Goal: Book appointment/travel/reservation

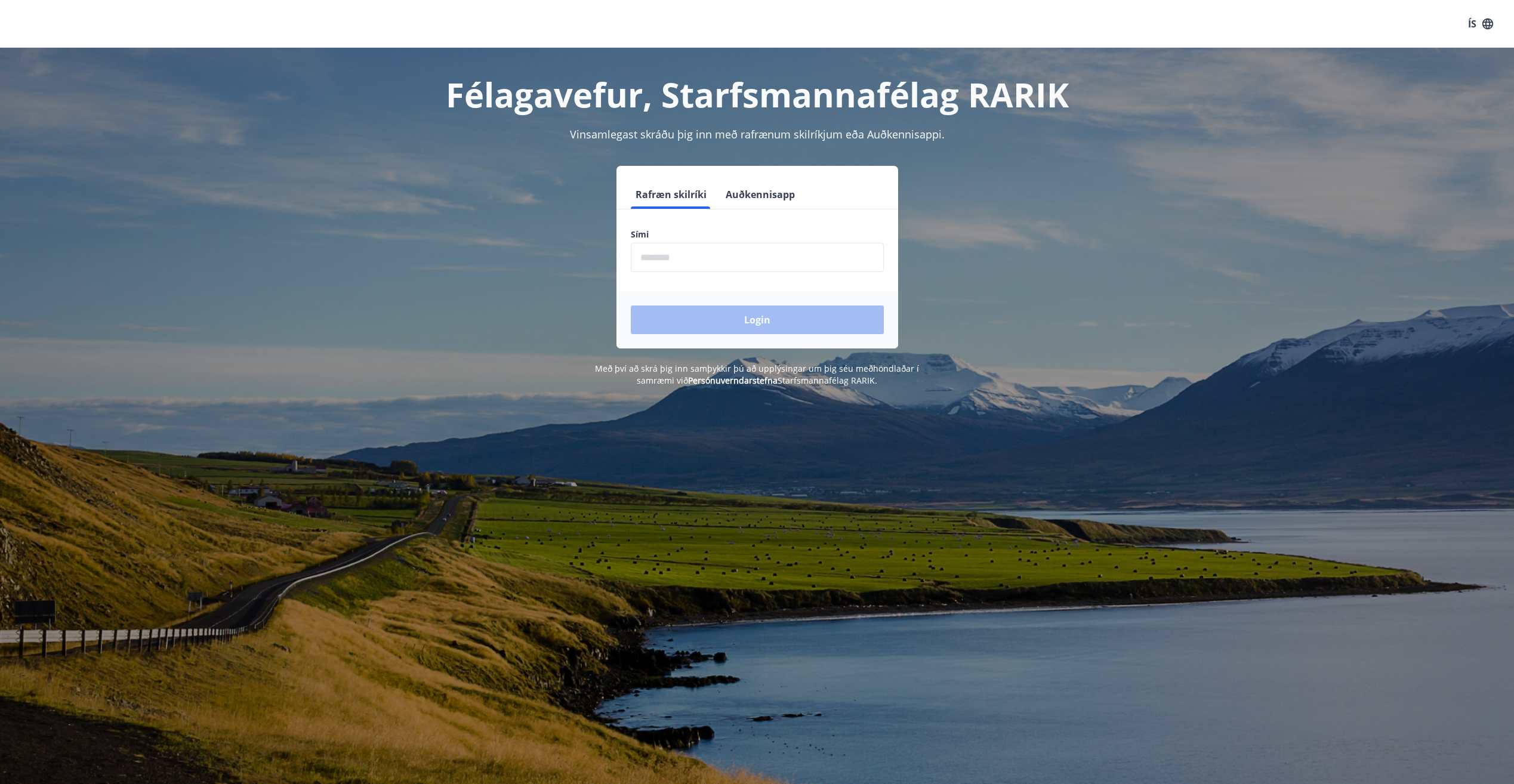
click at [719, 260] on input "phone" at bounding box center [757, 257] width 253 height 29
type input "********"
click at [762, 316] on button "Login" at bounding box center [757, 320] width 253 height 28
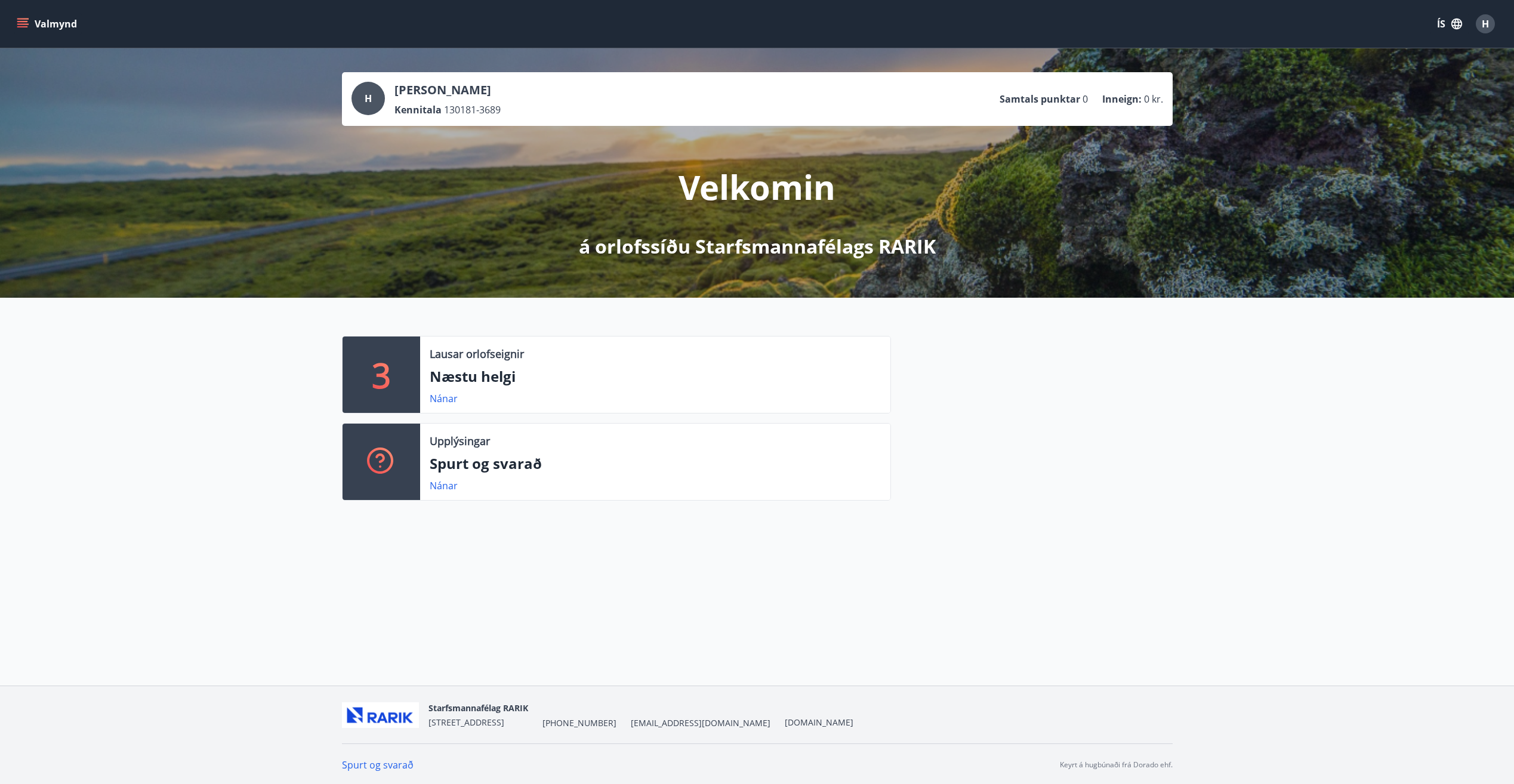
click at [493, 372] on p "Næstu helgi" at bounding box center [655, 376] width 451 height 20
click at [446, 402] on link "Nánar" at bounding box center [444, 399] width 28 height 13
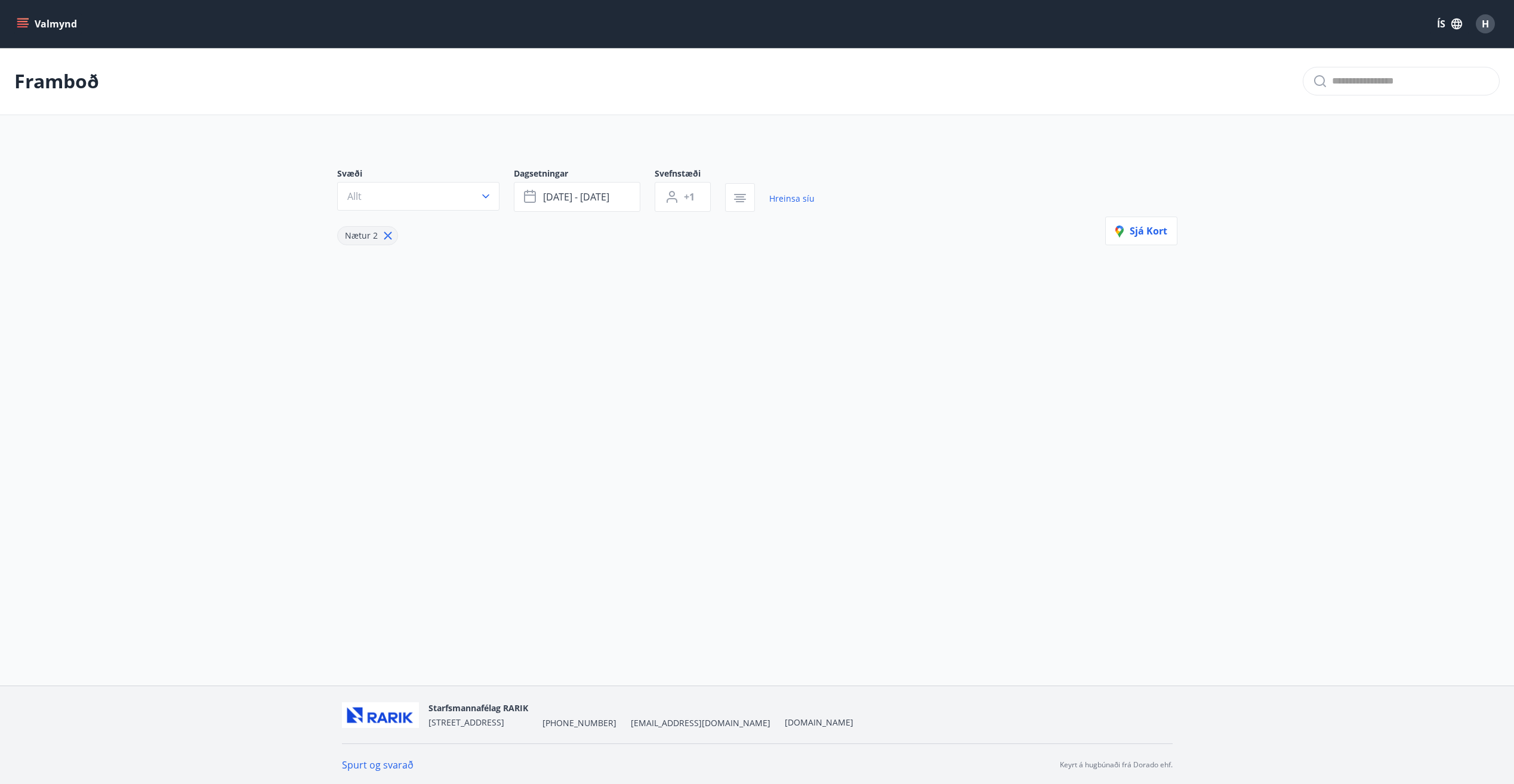
type input "*"
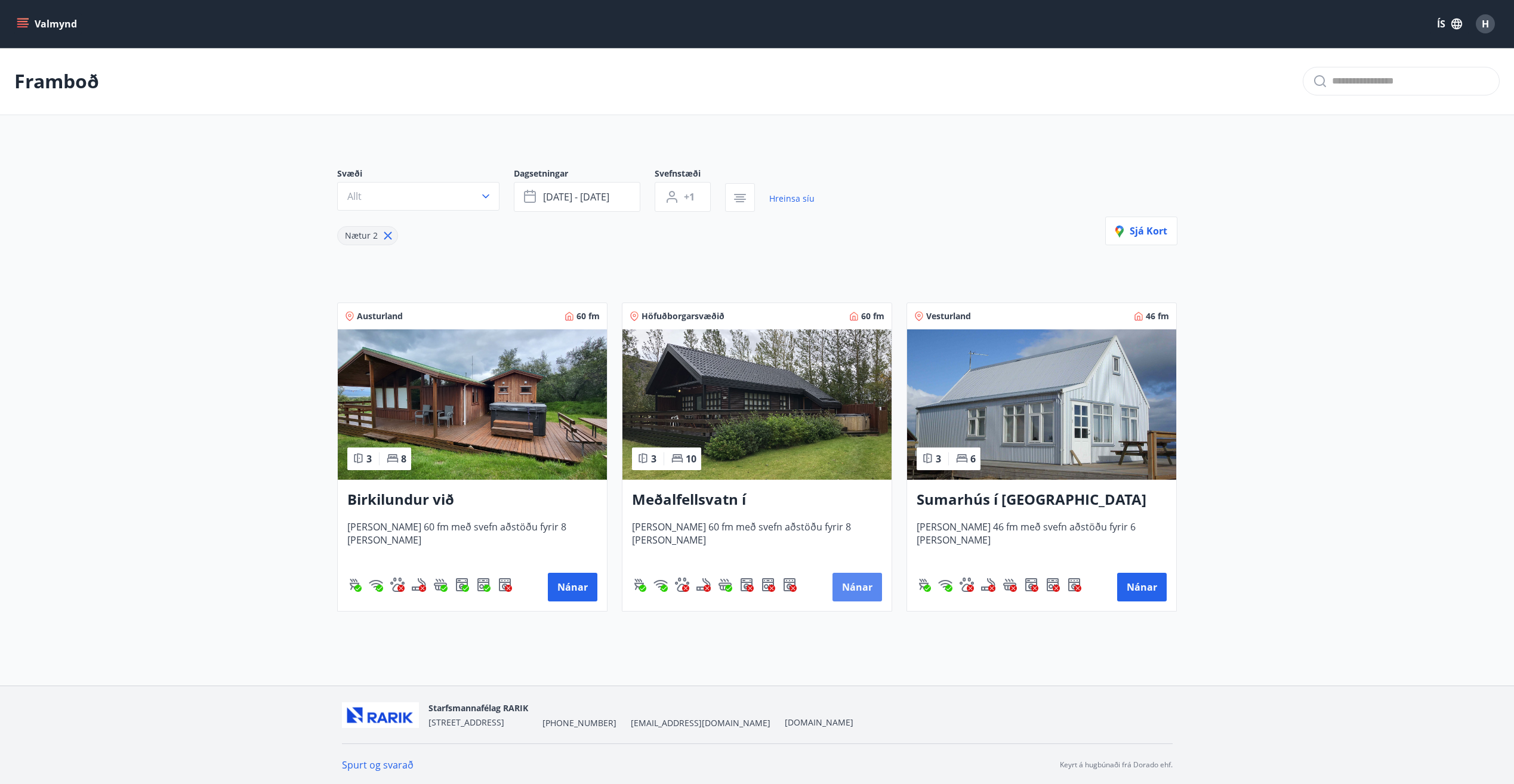
click at [854, 588] on button "Nánar" at bounding box center [857, 587] width 50 height 28
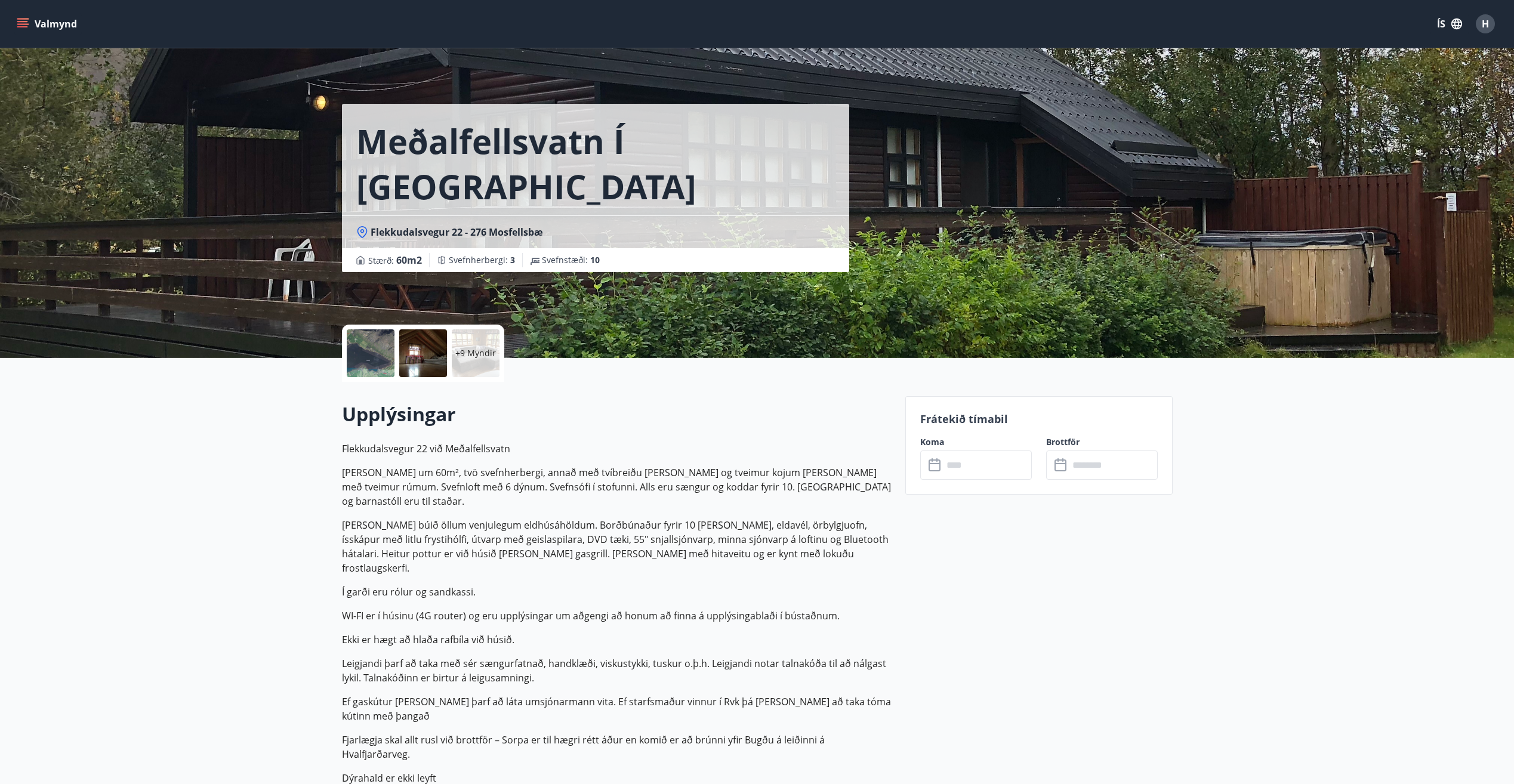
click at [981, 469] on input "text" at bounding box center [988, 464] width 89 height 29
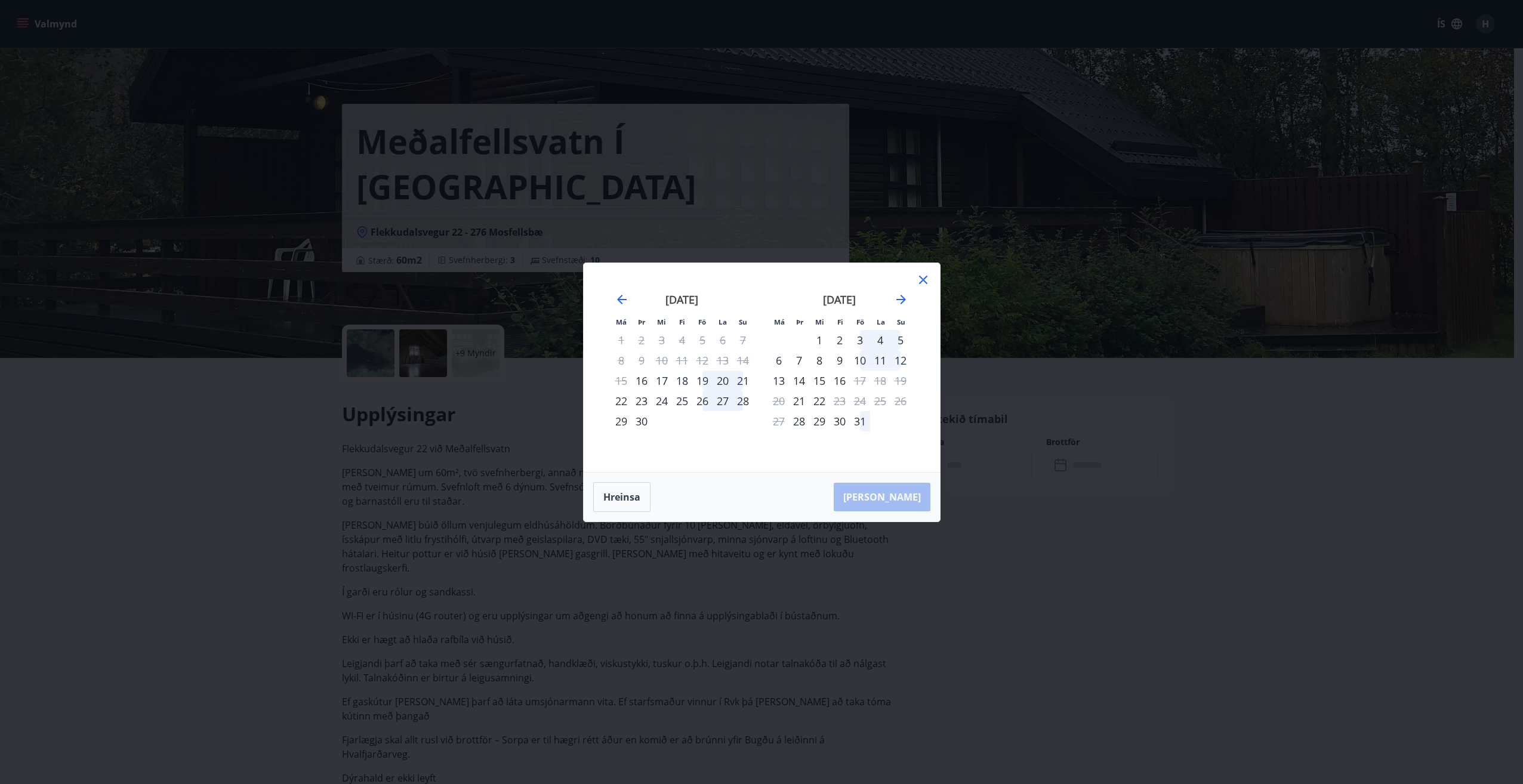
click at [701, 379] on div "19" at bounding box center [702, 380] width 20 height 20
click at [748, 381] on div "21" at bounding box center [743, 380] width 20 height 20
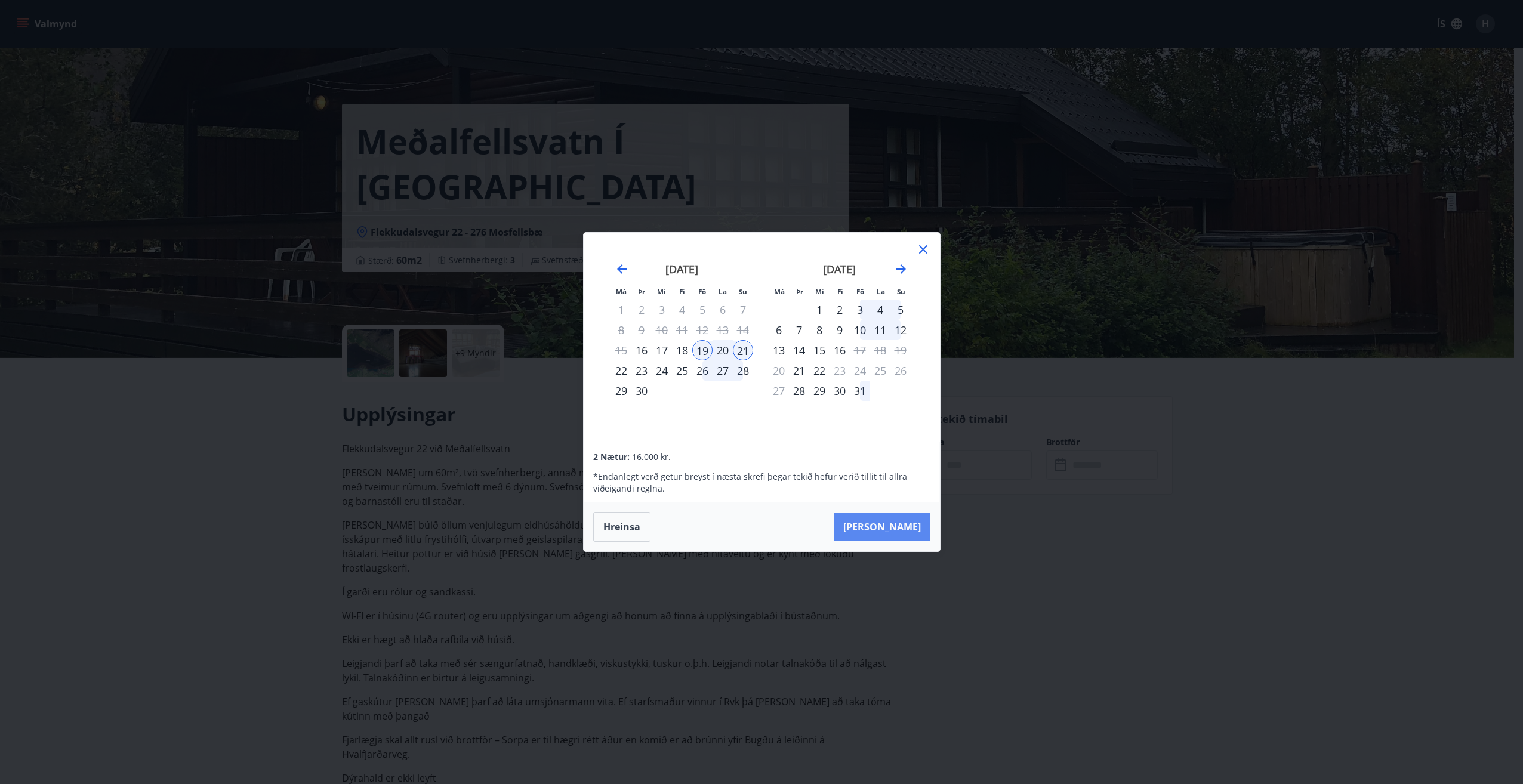
click at [897, 526] on button "Taka Frá" at bounding box center [882, 527] width 97 height 28
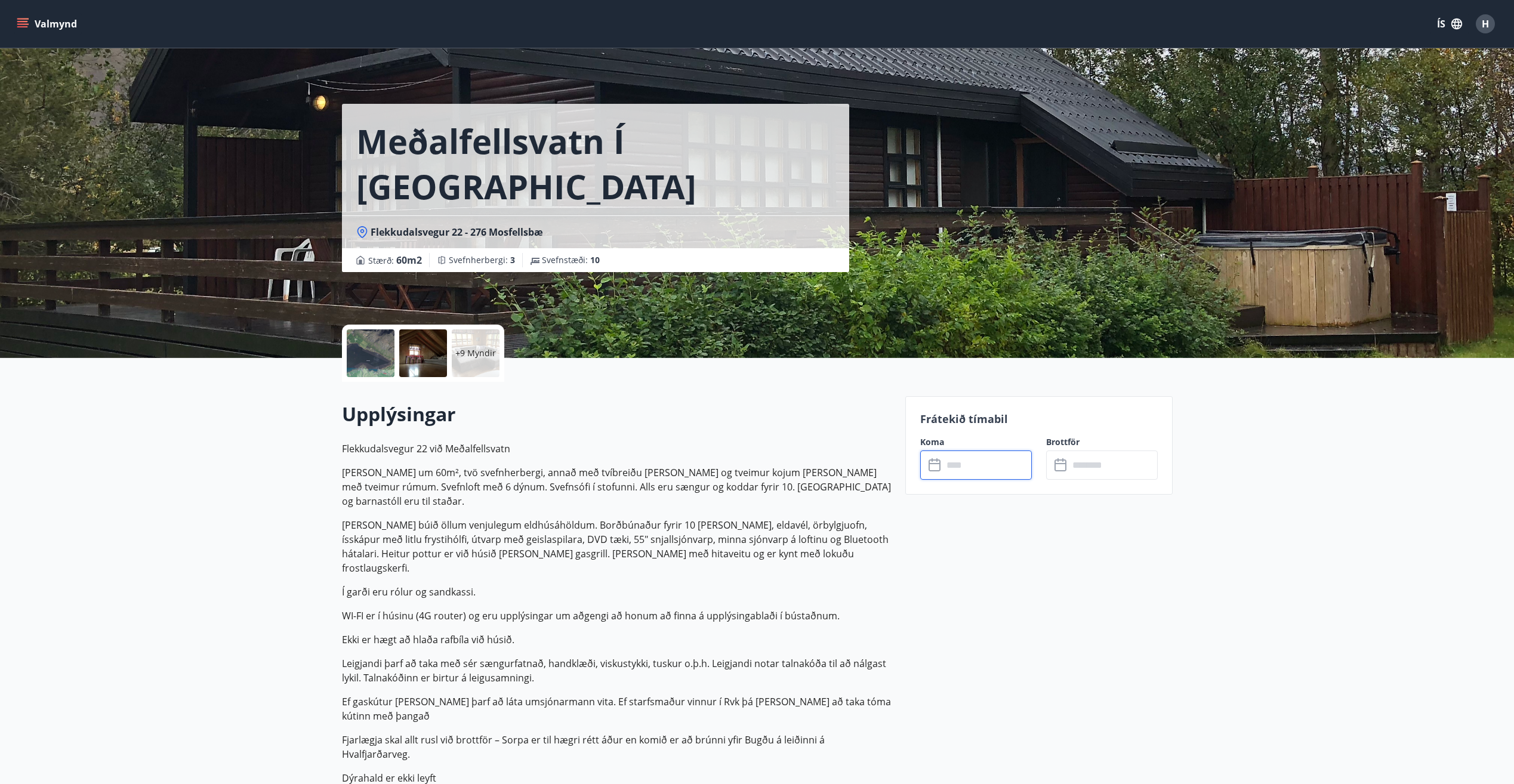
type input "******"
click at [1116, 575] on button "Greiða" at bounding box center [1102, 575] width 111 height 28
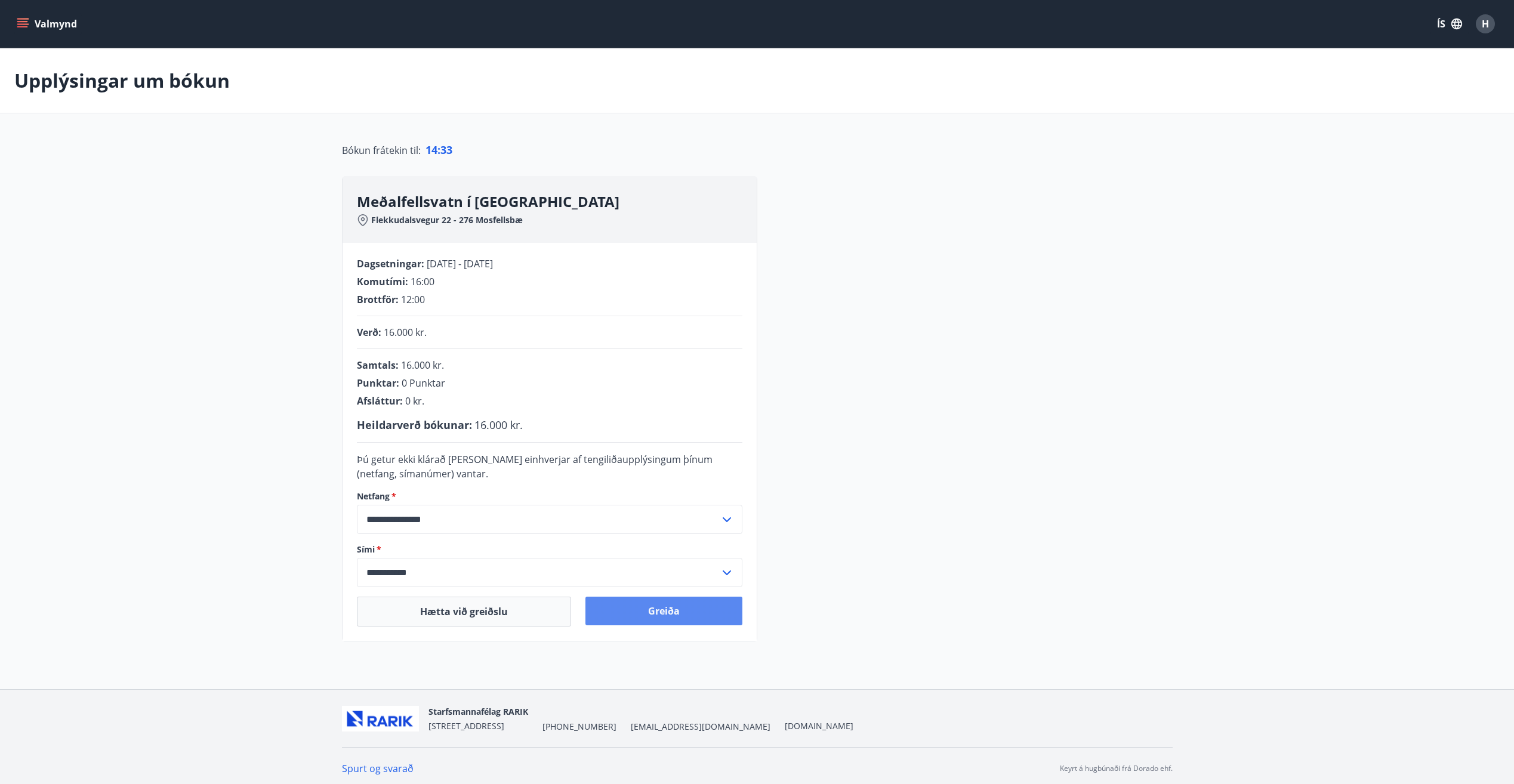
click at [677, 606] on button "Greiða" at bounding box center [664, 611] width 157 height 28
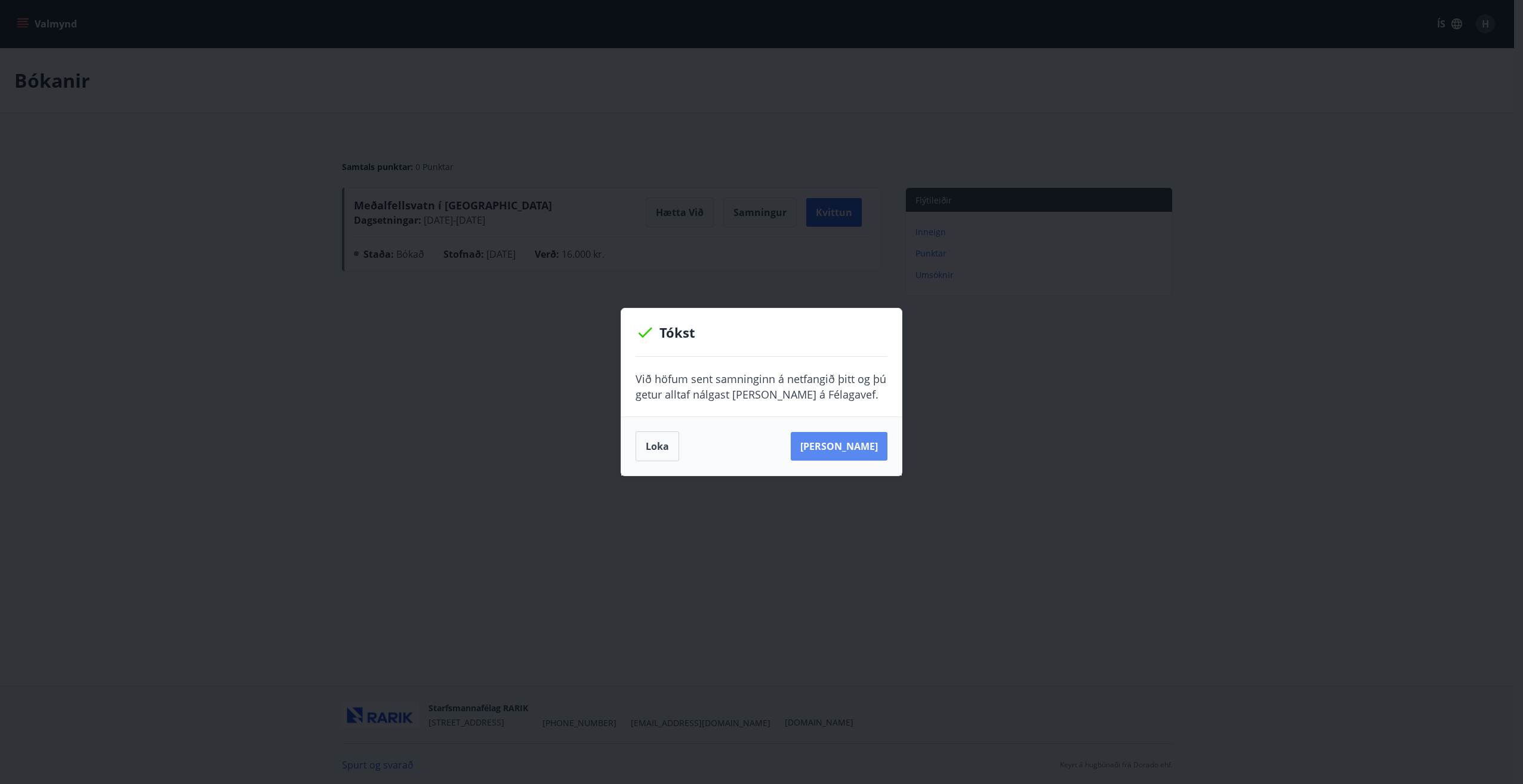
click at [843, 445] on button "Sjá samning" at bounding box center [839, 446] width 97 height 28
